Goal: Transaction & Acquisition: Purchase product/service

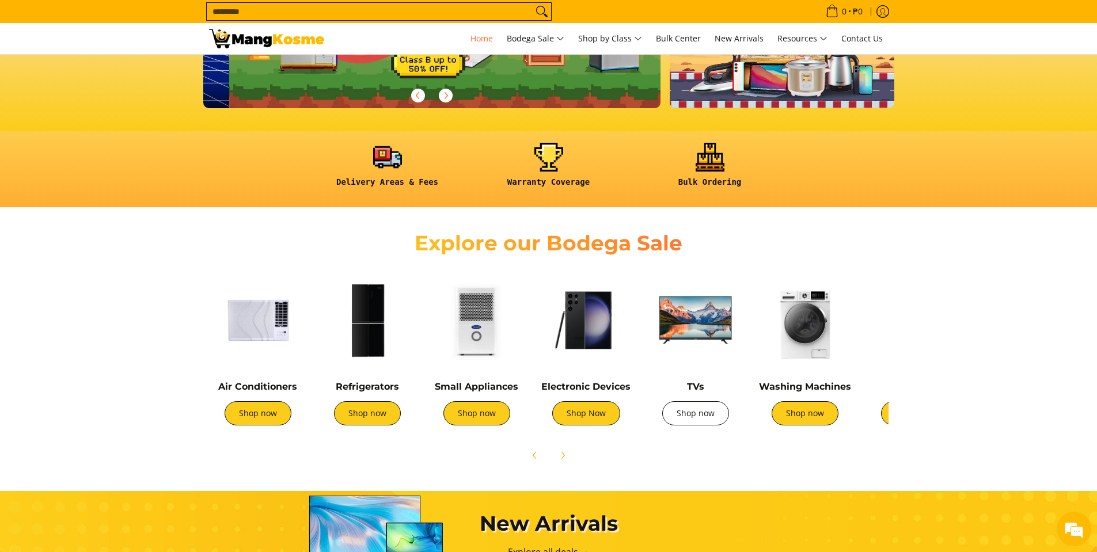
scroll to position [0, 458]
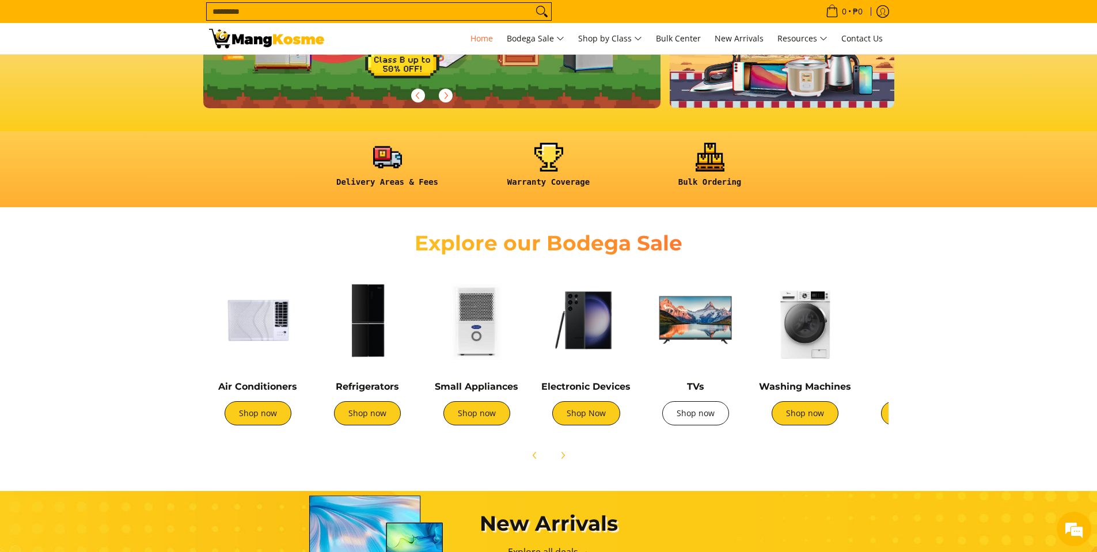
click at [709, 419] on link "Shop now" at bounding box center [695, 413] width 67 height 24
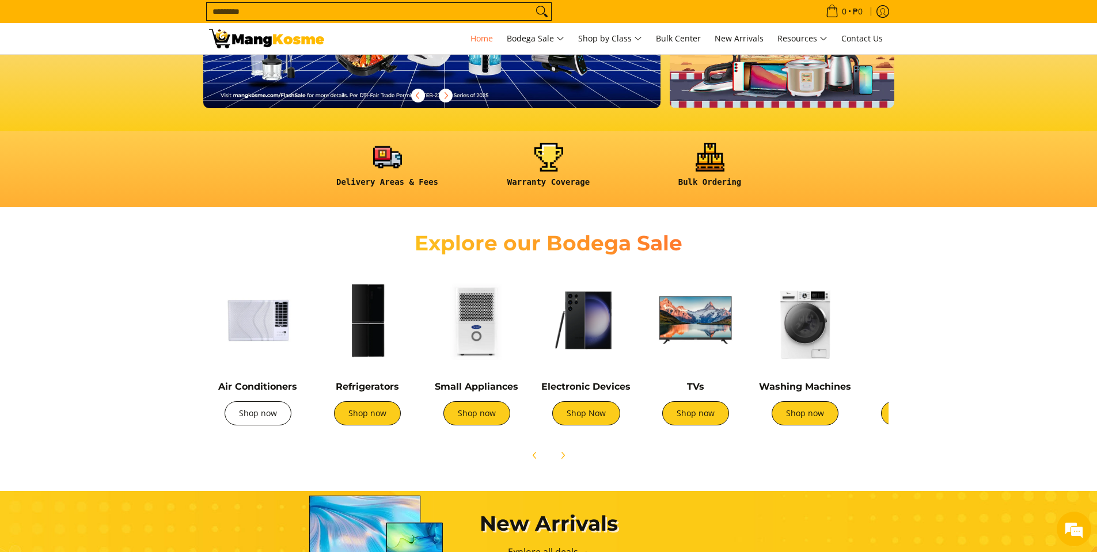
click at [276, 421] on link "Shop now" at bounding box center [258, 413] width 67 height 24
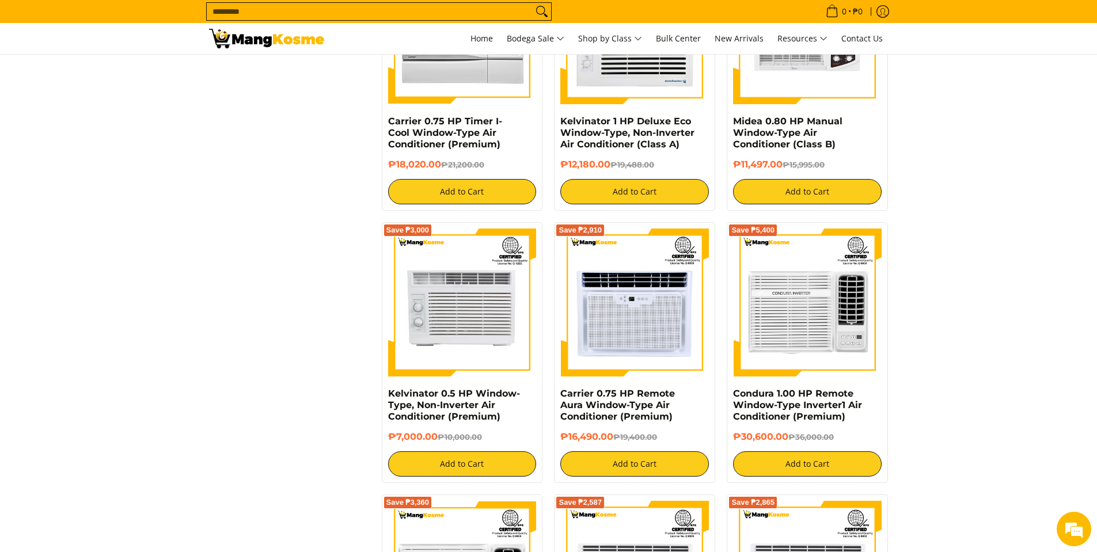
scroll to position [1439, 0]
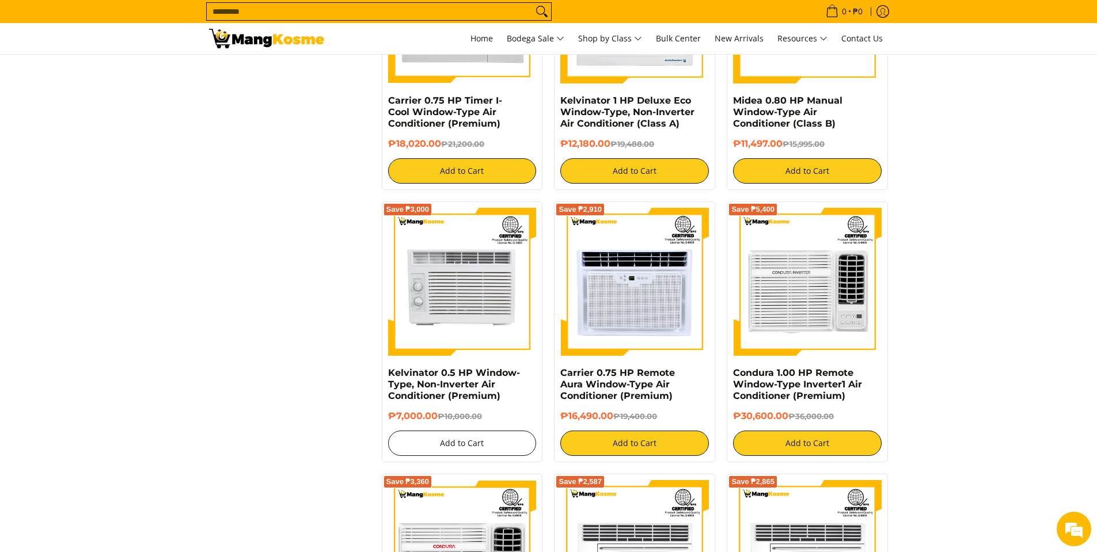
click at [489, 446] on button "Add to Cart" at bounding box center [462, 443] width 149 height 25
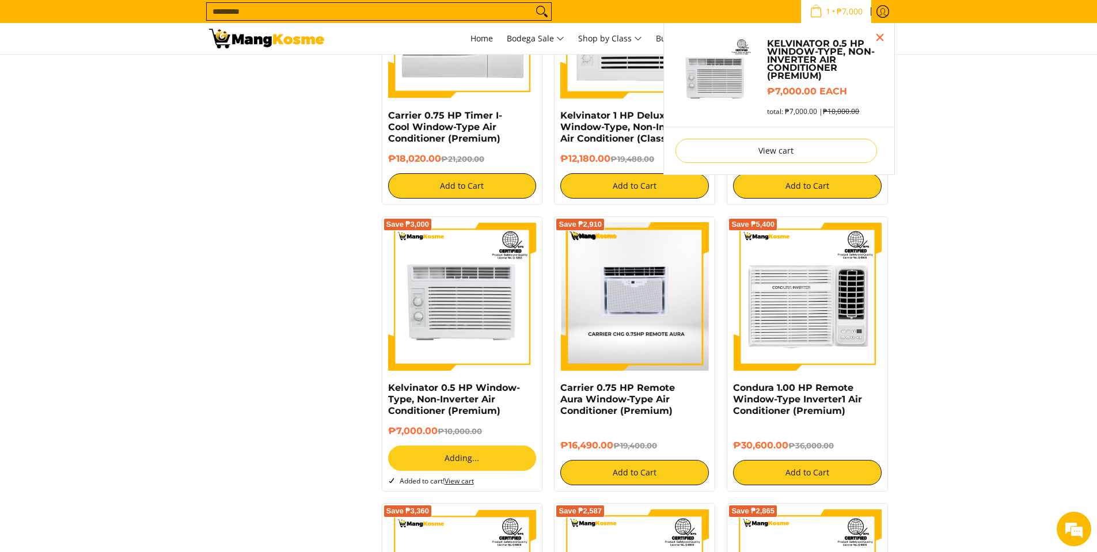
scroll to position [1408, 0]
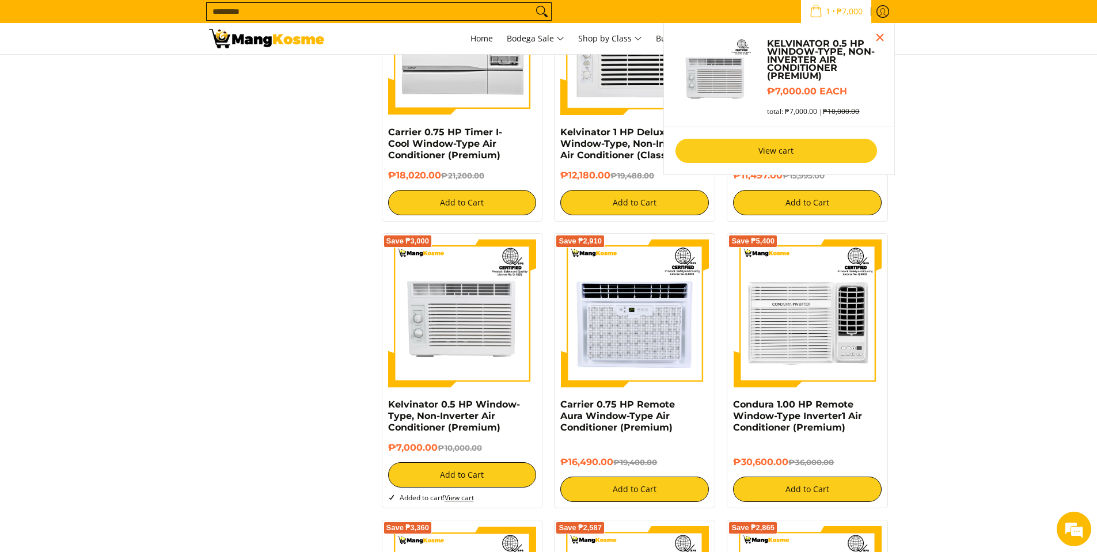
click at [781, 153] on link "View cart" at bounding box center [775, 151] width 201 height 24
